Goal: Download file/media

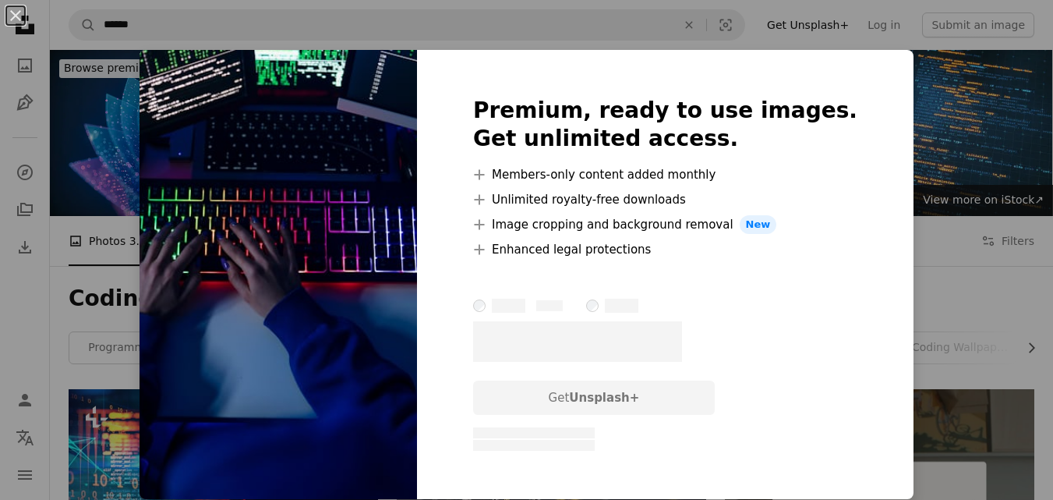
scroll to position [468, 0]
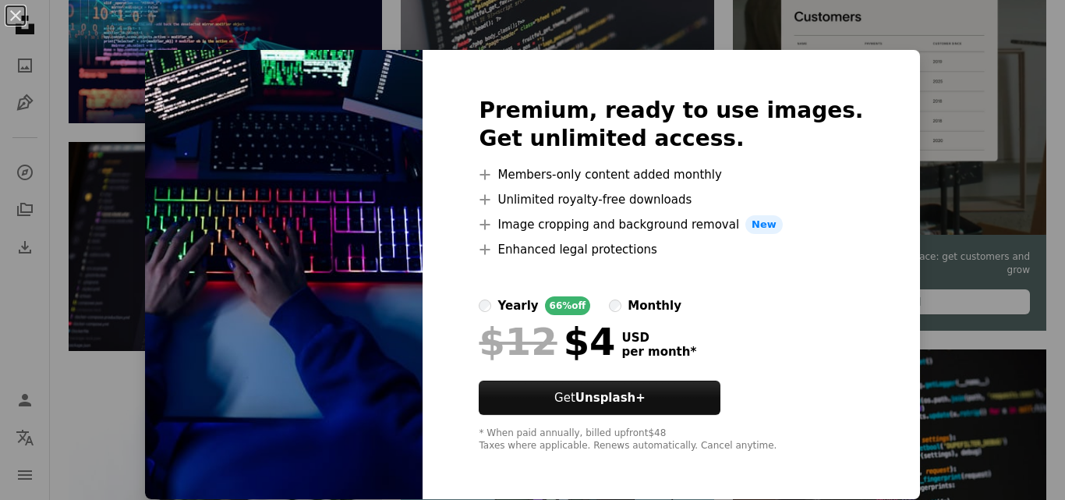
click at [333, 178] on img at bounding box center [283, 274] width 277 height 449
click at [737, 49] on div "An X shape Premium, ready to use images. Get unlimited access. A plus sign Memb…" at bounding box center [532, 250] width 1065 height 500
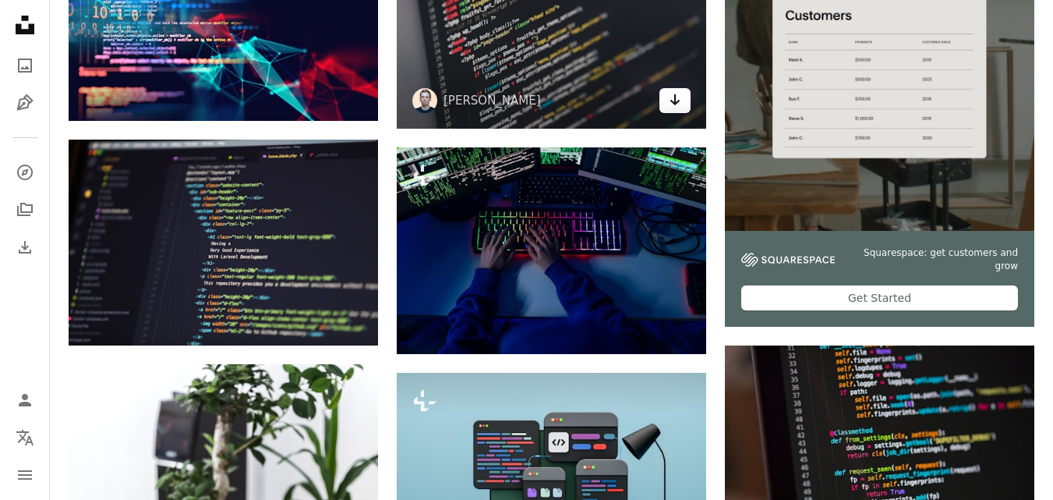
click at [679, 100] on icon "Download" at bounding box center [675, 99] width 10 height 11
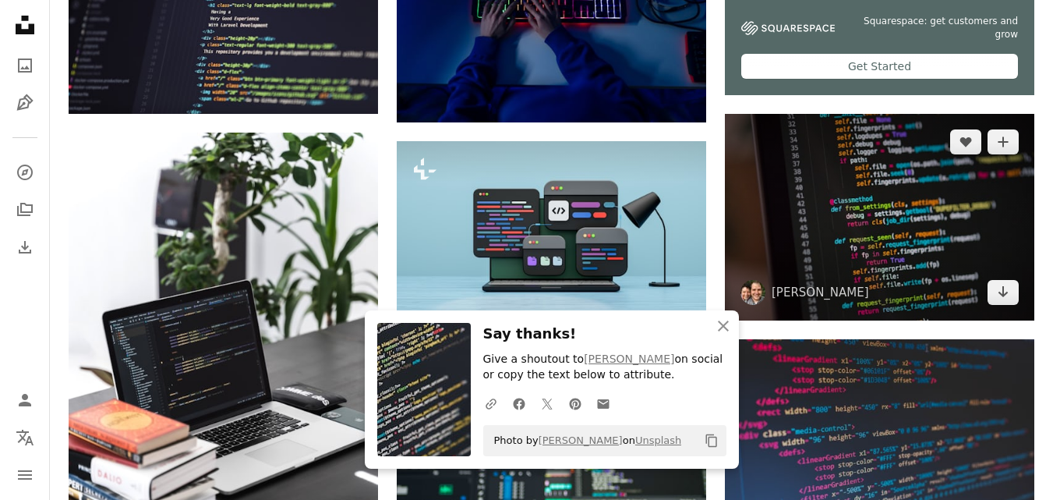
scroll to position [701, 0]
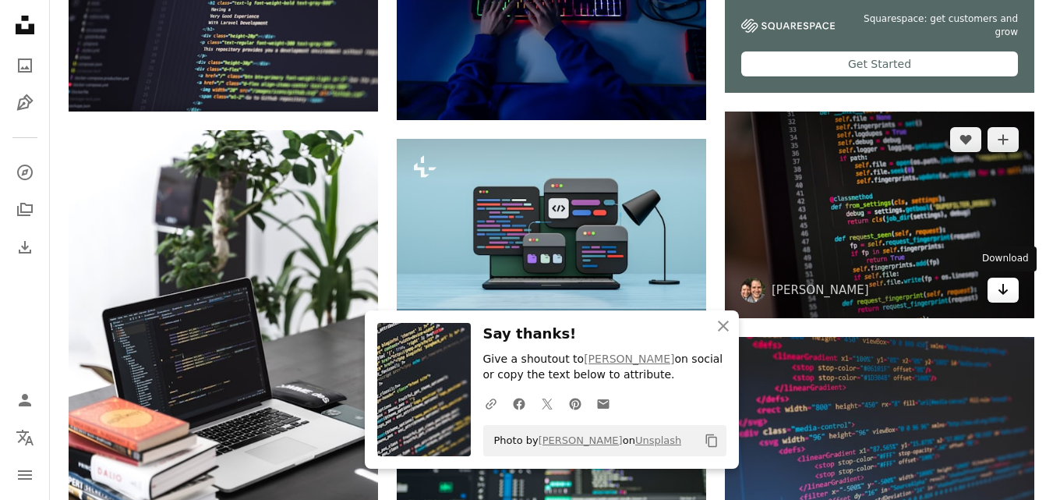
click at [1002, 293] on icon "Download" at bounding box center [1003, 289] width 10 height 11
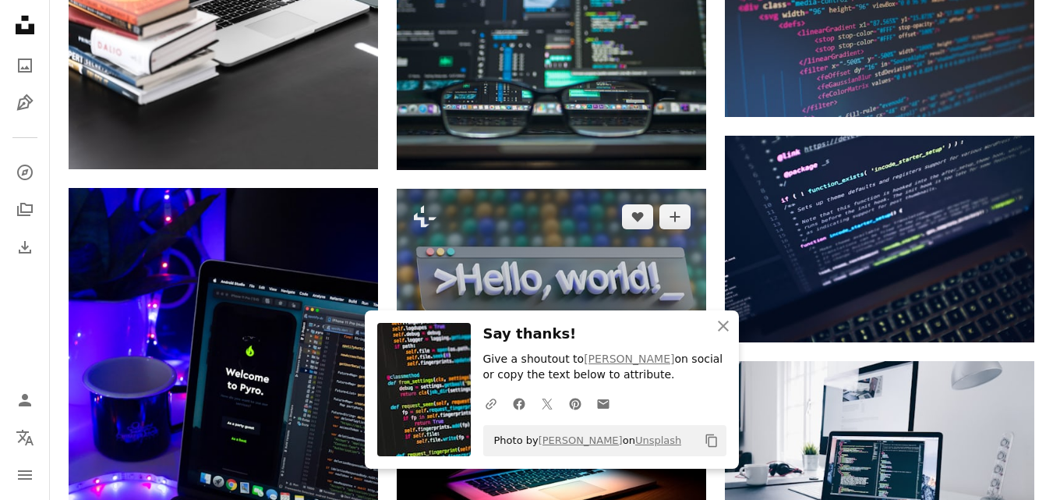
scroll to position [1169, 0]
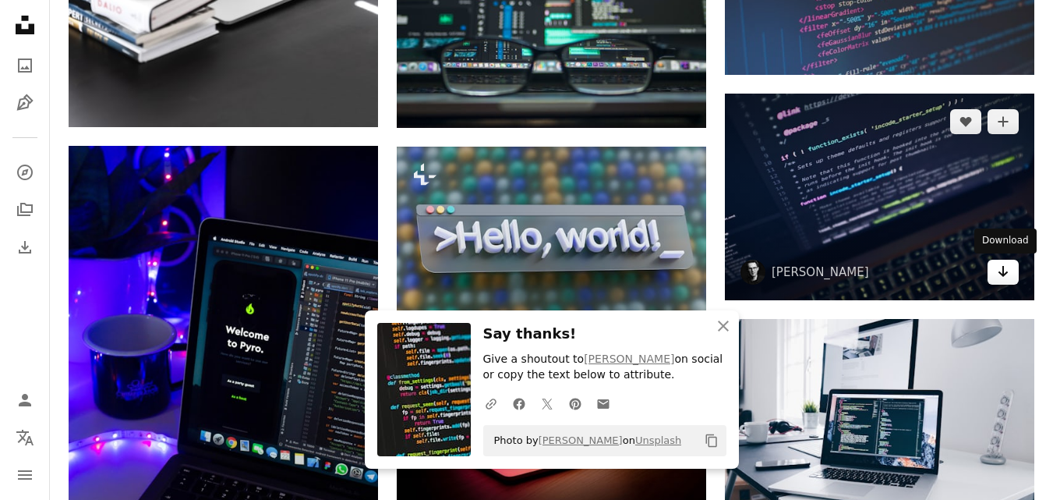
click at [996, 277] on link "Arrow pointing down" at bounding box center [1002, 272] width 31 height 25
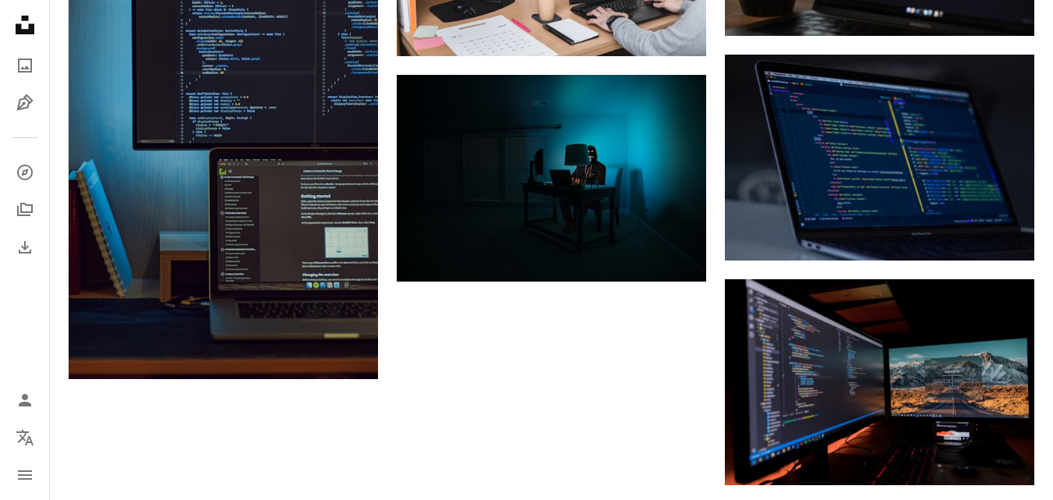
scroll to position [1871, 0]
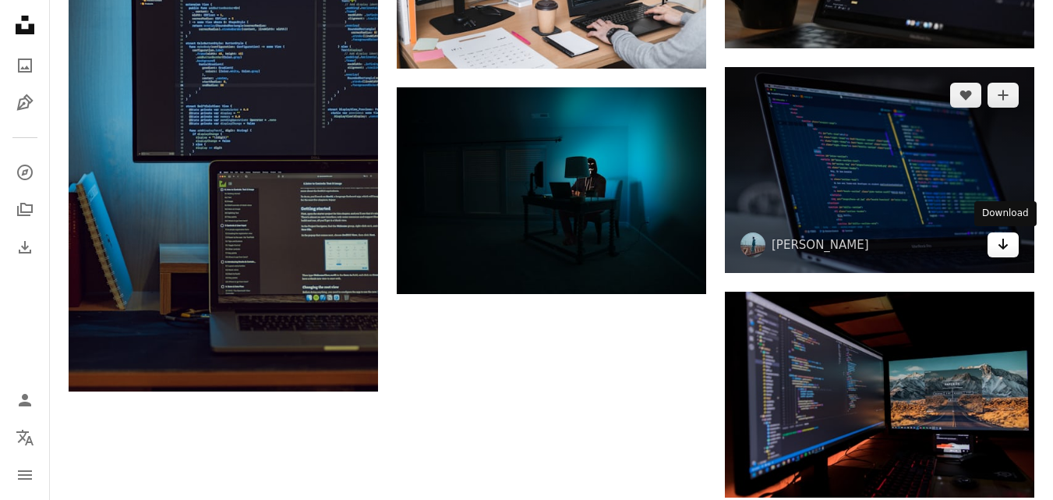
click at [1002, 253] on icon "Arrow pointing down" at bounding box center [1003, 244] width 12 height 19
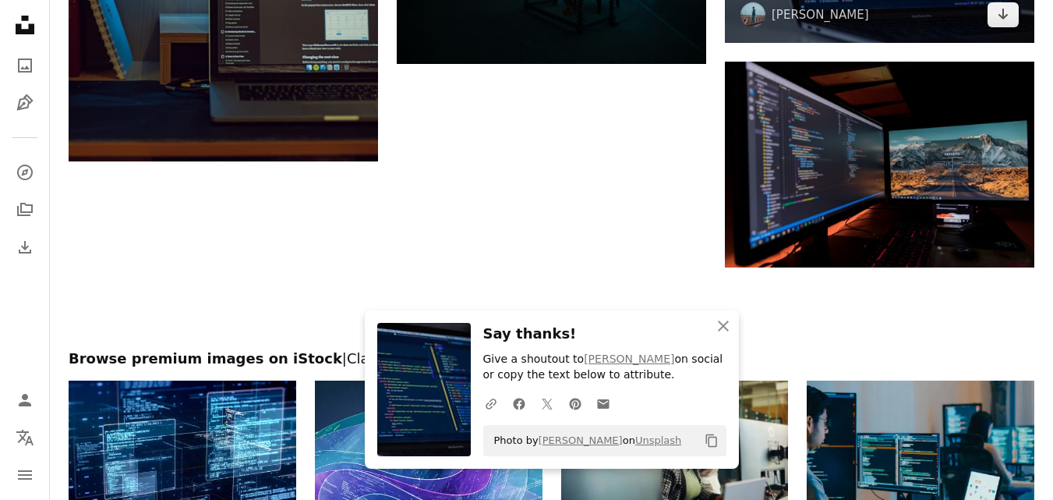
scroll to position [2104, 0]
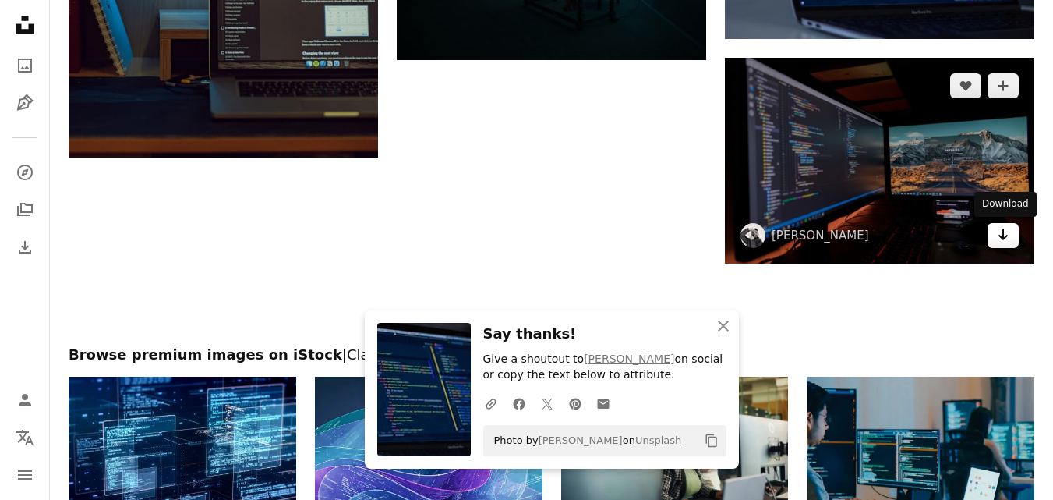
click at [1005, 231] on icon "Arrow pointing down" at bounding box center [1003, 234] width 12 height 19
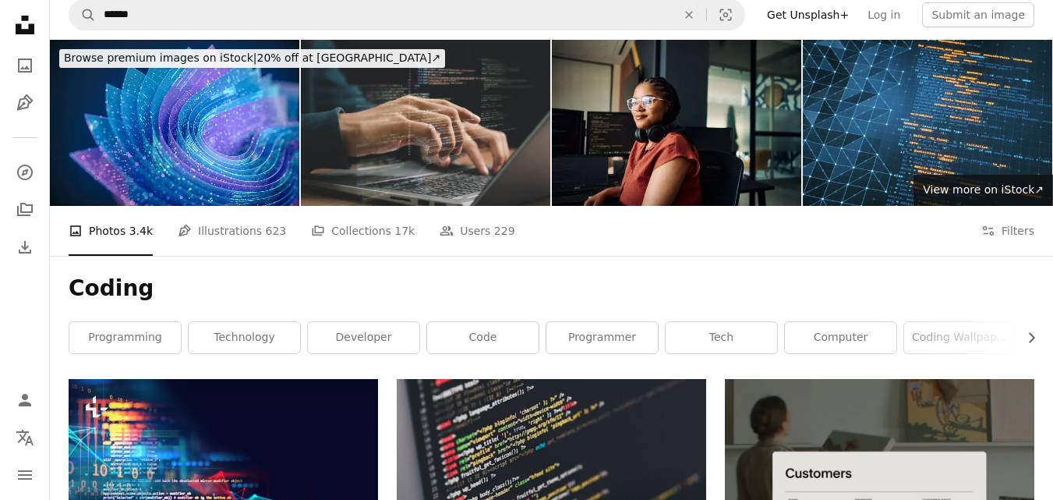
scroll to position [0, 0]
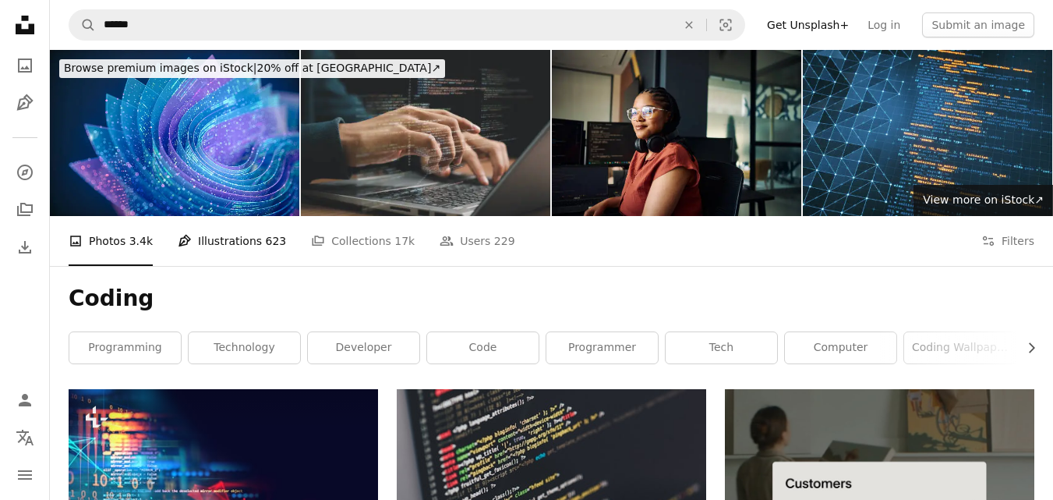
click at [224, 246] on link "Pen Tool Illustrations 623" at bounding box center [232, 241] width 108 height 50
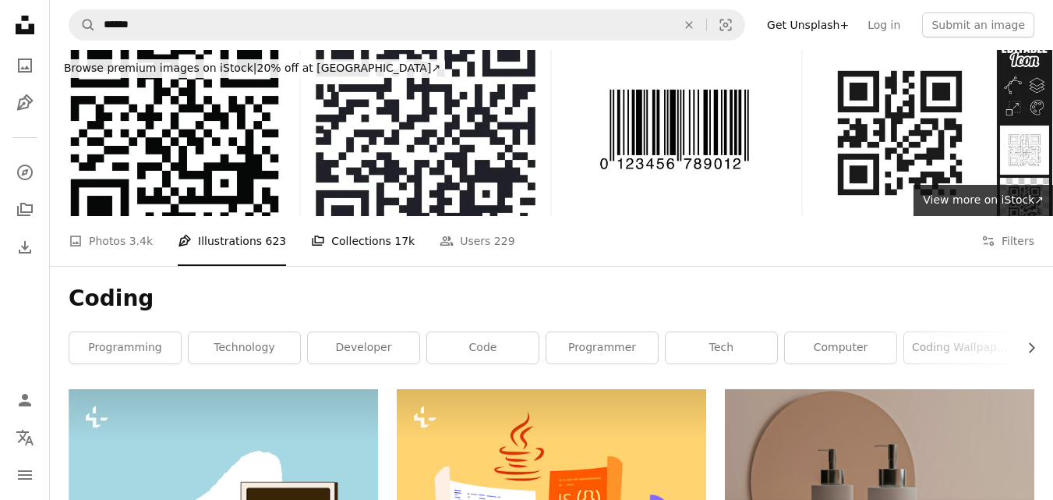
click at [372, 234] on link "A stack of folders Collections 17k" at bounding box center [363, 241] width 104 height 50
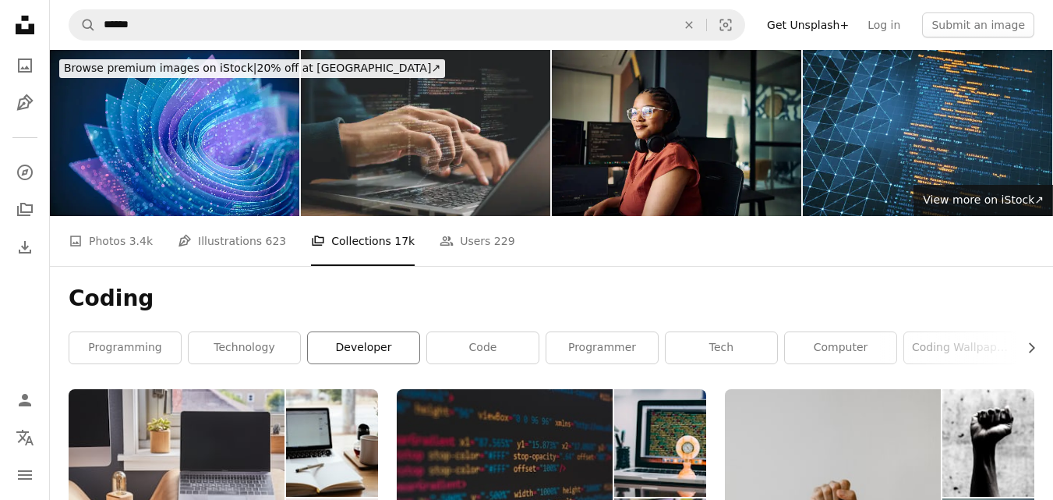
click at [365, 342] on link "developer" at bounding box center [363, 347] width 111 height 31
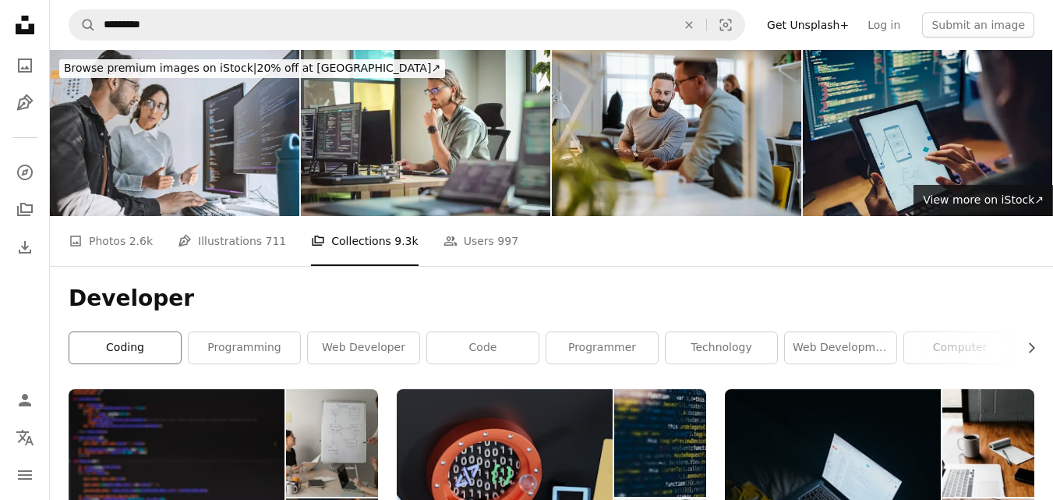
click at [145, 342] on link "coding" at bounding box center [124, 347] width 111 height 31
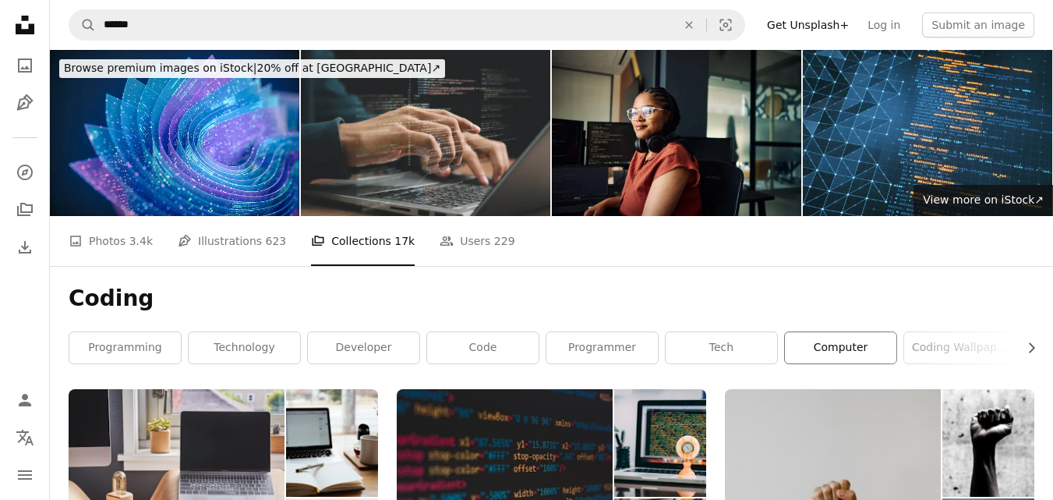
click at [860, 358] on link "computer" at bounding box center [840, 347] width 111 height 31
